Goal: Task Accomplishment & Management: Manage account settings

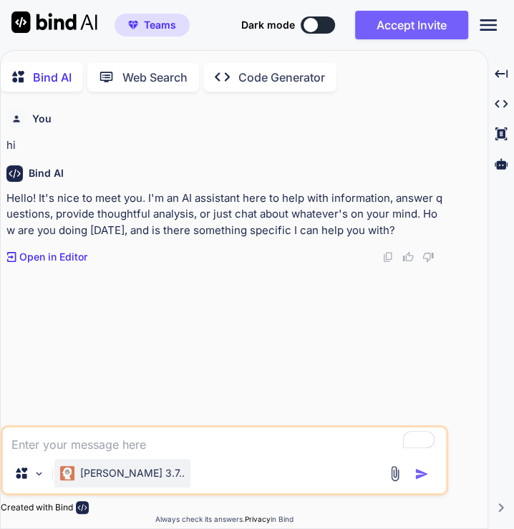
scroll to position [4, 0]
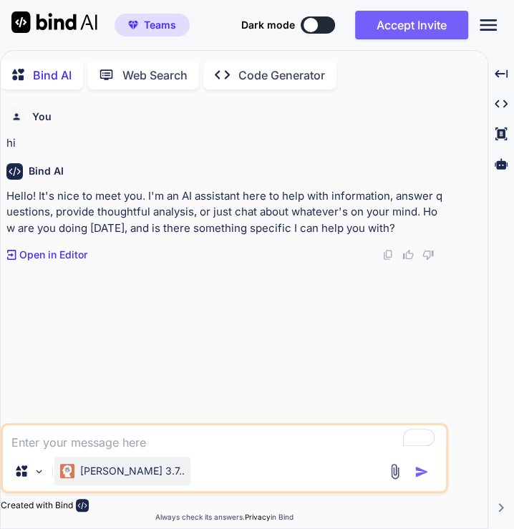
click at [110, 466] on p "[PERSON_NAME] 3.7.." at bounding box center [132, 470] width 104 height 14
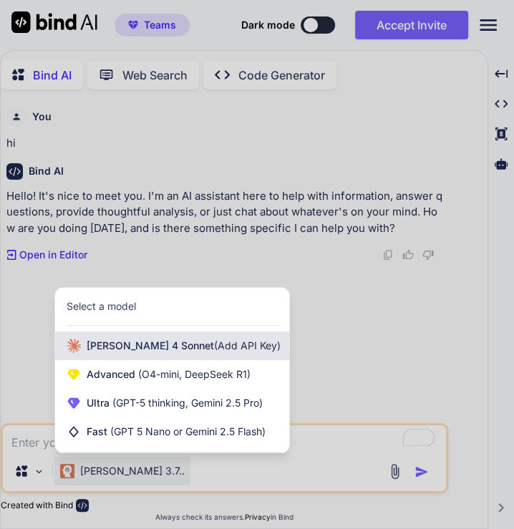
click at [127, 344] on span "[PERSON_NAME] 4 Sonnet (Add API Key)" at bounding box center [184, 345] width 194 height 14
type textarea "x"
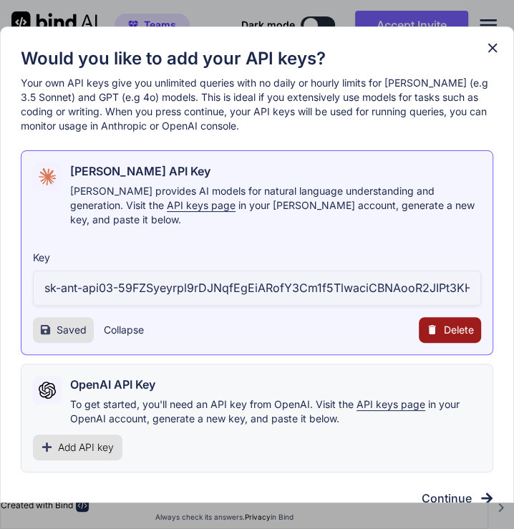
click at [447, 323] on span "Delete" at bounding box center [458, 330] width 30 height 14
click at [418, 323] on button "Delete" at bounding box center [421, 330] width 30 height 14
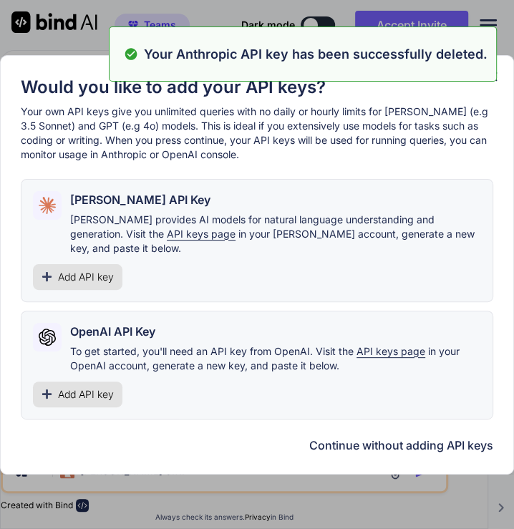
click at [83, 270] on span "Add API key" at bounding box center [86, 277] width 56 height 14
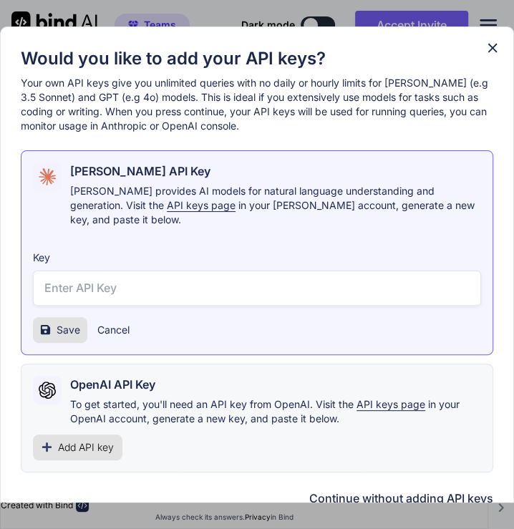
click at [112, 270] on input "text" at bounding box center [257, 287] width 448 height 35
paste input "sk-ant-api03-b7E9cWbccwJcOQIPjScu-YEFVQgrE3t5rIgVNLU2G9GVn0mCl_U6uNeVvdl9S6aARa…"
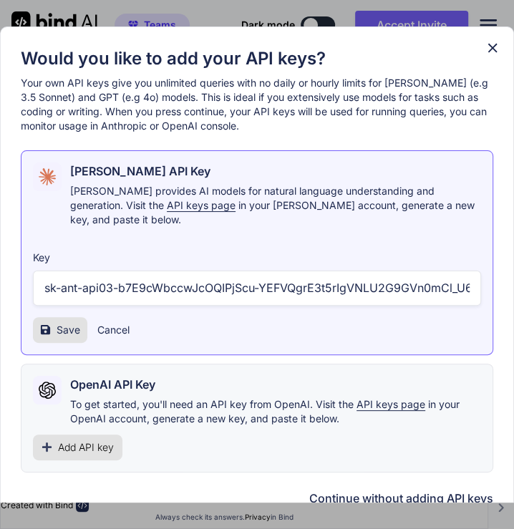
scroll to position [0, 296]
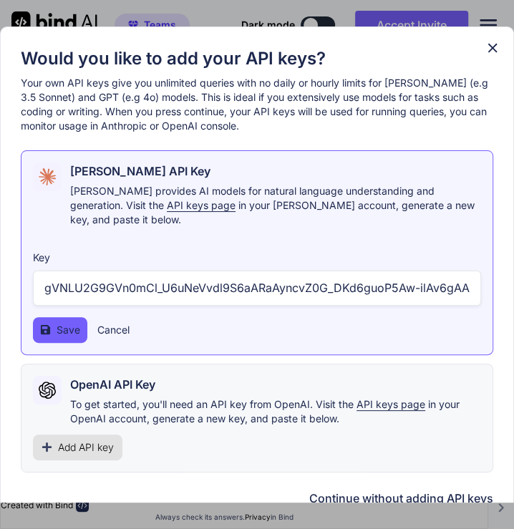
type input "sk-ant-api03-b7E9cWbccwJcOQIPjScu-YEFVQgrE3t5rIgVNLU2G9GVn0mCl_U6uNeVvdl9S6aARa…"
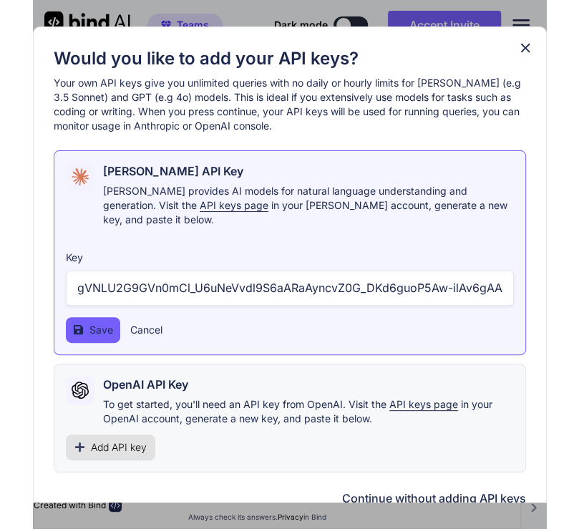
scroll to position [0, 0]
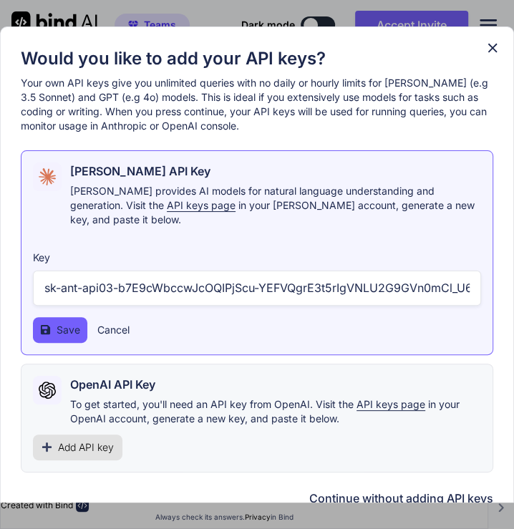
click at [57, 323] on span "Save" at bounding box center [69, 330] width 24 height 14
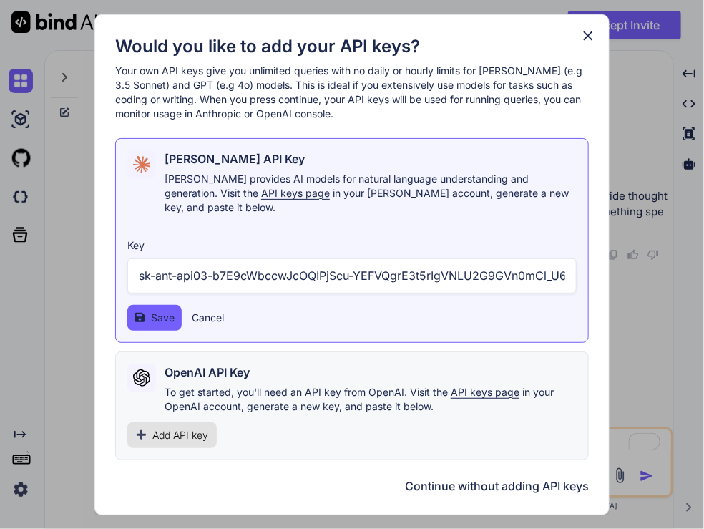
click at [155, 310] on span "Save" at bounding box center [163, 317] width 24 height 14
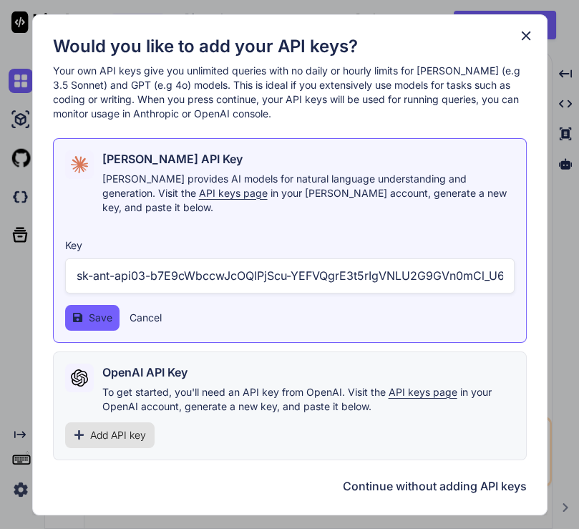
click at [84, 315] on button "Save" at bounding box center [92, 318] width 54 height 26
